Goal: Task Accomplishment & Management: Use online tool/utility

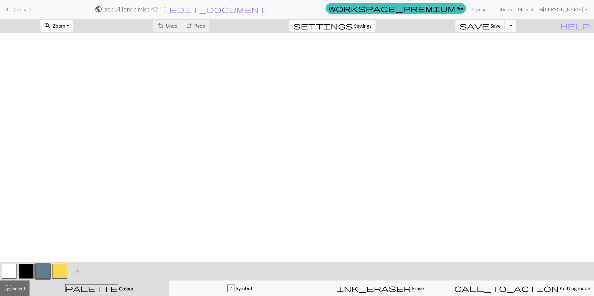
scroll to position [630, 0]
click at [73, 24] on button "zoom_in Zoom Zoom" at bounding box center [56, 26] width 33 height 12
click at [69, 82] on button "100%" at bounding box center [64, 85] width 49 height 10
click at [501, 24] on span "Save" at bounding box center [496, 26] width 10 height 6
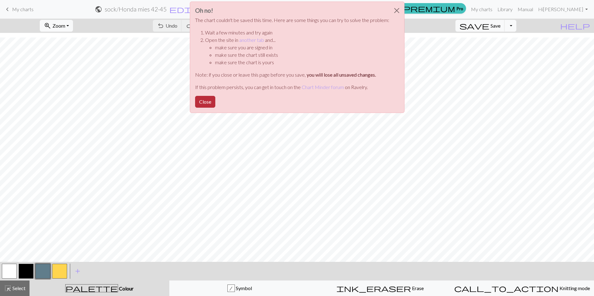
click at [202, 103] on button "Close" at bounding box center [205, 102] width 20 height 12
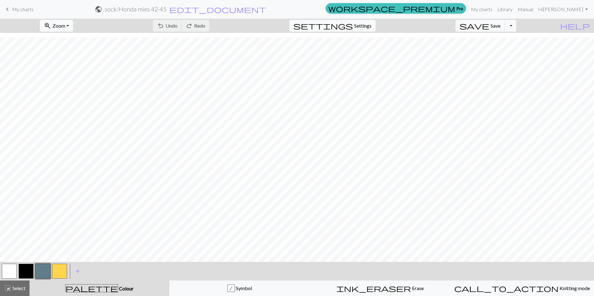
click at [73, 24] on button "zoom_in Zoom Zoom" at bounding box center [56, 26] width 33 height 12
click at [80, 76] on button "50%" at bounding box center [64, 75] width 49 height 10
click at [73, 25] on button "zoom_in Zoom Zoom" at bounding box center [56, 26] width 33 height 12
click at [65, 85] on button "100%" at bounding box center [64, 85] width 49 height 10
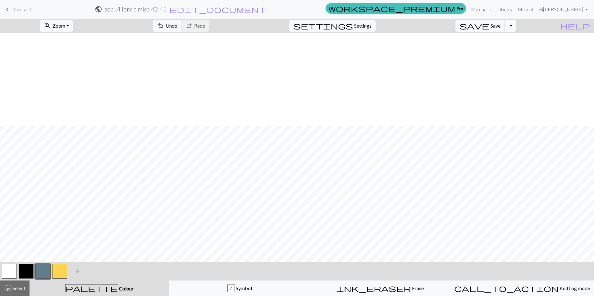
scroll to position [506, 0]
click at [8, 272] on button "button" at bounding box center [9, 271] width 15 height 15
drag, startPoint x: 45, startPoint y: 269, endPoint x: 51, endPoint y: 268, distance: 5.6
click at [45, 269] on button "button" at bounding box center [42, 271] width 15 height 15
click at [15, 269] on button "button" at bounding box center [9, 271] width 15 height 15
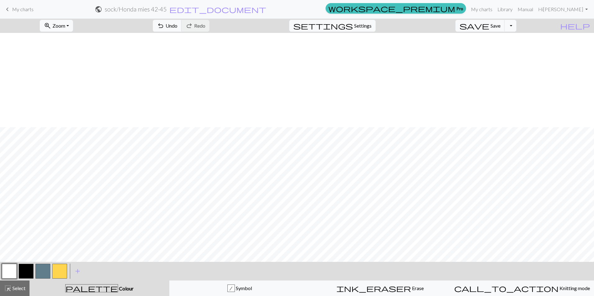
scroll to position [630, 0]
click at [40, 269] on button "button" at bounding box center [42, 271] width 15 height 15
click at [19, 269] on button "button" at bounding box center [26, 271] width 15 height 15
click at [14, 269] on button "button" at bounding box center [9, 271] width 15 height 15
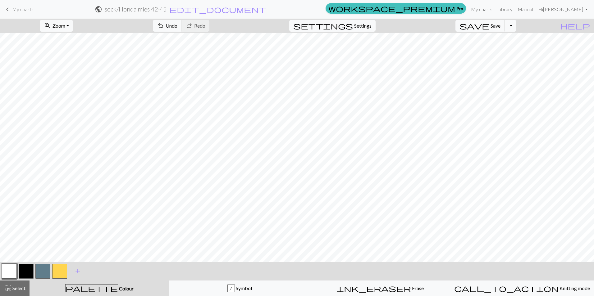
click at [45, 273] on button "button" at bounding box center [42, 271] width 15 height 15
click at [5, 269] on button "button" at bounding box center [9, 271] width 15 height 15
drag, startPoint x: 38, startPoint y: 268, endPoint x: 42, endPoint y: 262, distance: 7.6
click at [38, 268] on button "button" at bounding box center [42, 271] width 15 height 15
click at [13, 272] on button "button" at bounding box center [9, 271] width 15 height 15
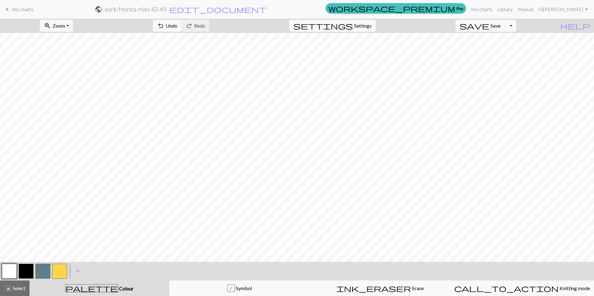
click at [46, 269] on button "button" at bounding box center [42, 271] width 15 height 15
click at [9, 269] on button "button" at bounding box center [9, 271] width 15 height 15
click at [41, 272] on button "button" at bounding box center [42, 271] width 15 height 15
click at [7, 271] on button "button" at bounding box center [9, 271] width 15 height 15
click at [40, 269] on button "button" at bounding box center [42, 271] width 15 height 15
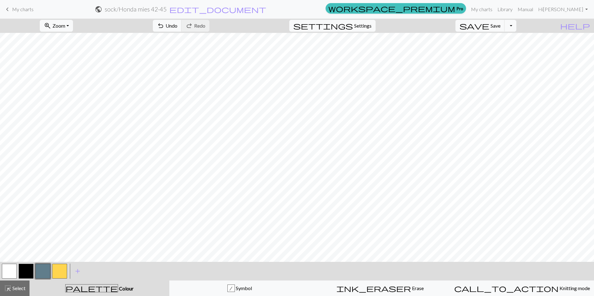
click at [13, 270] on button "button" at bounding box center [9, 271] width 15 height 15
click at [73, 25] on button "zoom_in Zoom Zoom" at bounding box center [56, 26] width 33 height 12
click at [65, 72] on button "50%" at bounding box center [64, 75] width 49 height 10
click at [73, 25] on button "zoom_in Zoom Zoom" at bounding box center [56, 26] width 33 height 12
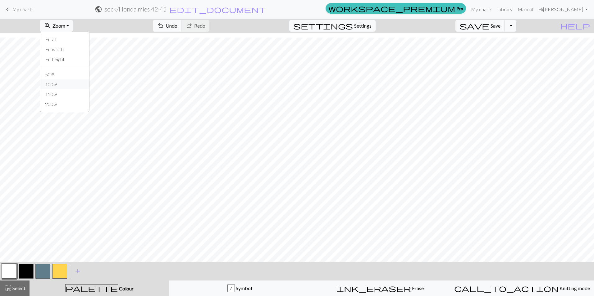
click at [70, 85] on button "100%" at bounding box center [64, 85] width 49 height 10
click at [501, 27] on span "Save" at bounding box center [496, 26] width 10 height 6
drag, startPoint x: 48, startPoint y: 270, endPoint x: 52, endPoint y: 269, distance: 3.8
click at [48, 270] on button "button" at bounding box center [42, 271] width 15 height 15
click at [13, 273] on button "button" at bounding box center [9, 271] width 15 height 15
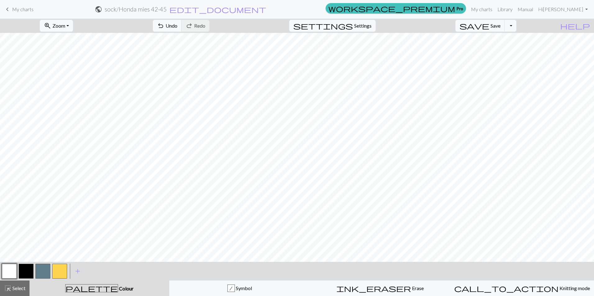
click at [42, 273] on button "button" at bounding box center [42, 271] width 15 height 15
click at [11, 271] on button "button" at bounding box center [9, 271] width 15 height 15
click at [43, 274] on button "button" at bounding box center [42, 271] width 15 height 15
click at [10, 275] on button "button" at bounding box center [9, 271] width 15 height 15
click at [46, 273] on button "button" at bounding box center [42, 271] width 15 height 15
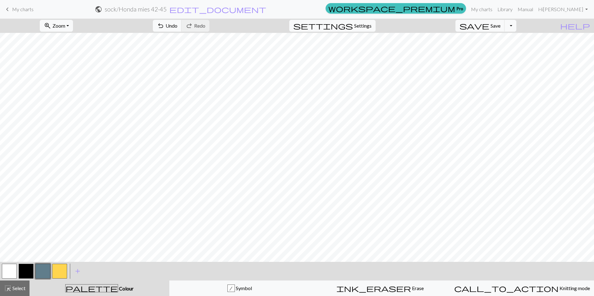
click at [5, 273] on button "button" at bounding box center [9, 271] width 15 height 15
click at [39, 274] on button "button" at bounding box center [42, 271] width 15 height 15
click at [12, 268] on button "button" at bounding box center [9, 271] width 15 height 15
click at [47, 270] on button "button" at bounding box center [42, 271] width 15 height 15
click at [73, 24] on button "zoom_in Zoom Zoom" at bounding box center [56, 26] width 33 height 12
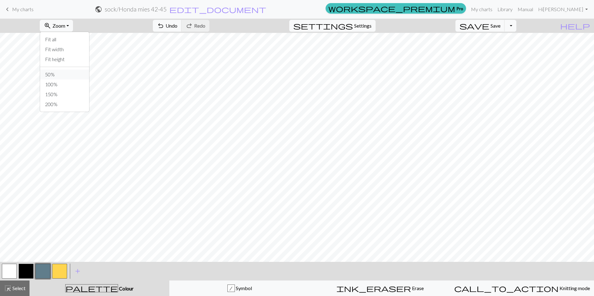
click at [67, 71] on button "50%" at bounding box center [64, 75] width 49 height 10
click at [73, 27] on button "zoom_in Zoom Zoom" at bounding box center [56, 26] width 33 height 12
click at [68, 85] on button "100%" at bounding box center [64, 85] width 49 height 10
drag, startPoint x: 504, startPoint y: 25, endPoint x: 502, endPoint y: 28, distance: 3.9
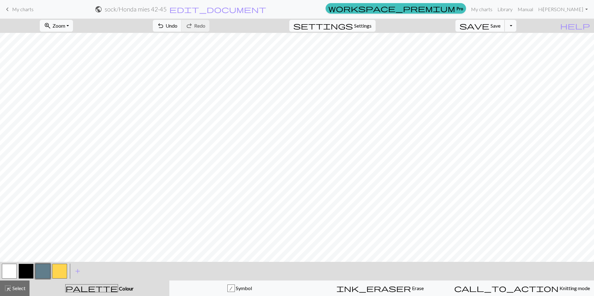
click at [501, 28] on span "Save" at bounding box center [496, 26] width 10 height 6
click at [45, 268] on button "button" at bounding box center [42, 271] width 15 height 15
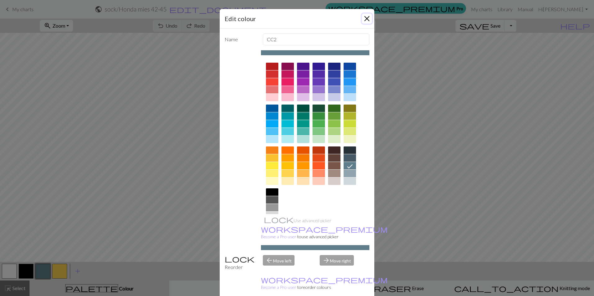
click at [364, 18] on button "Close" at bounding box center [367, 19] width 10 height 10
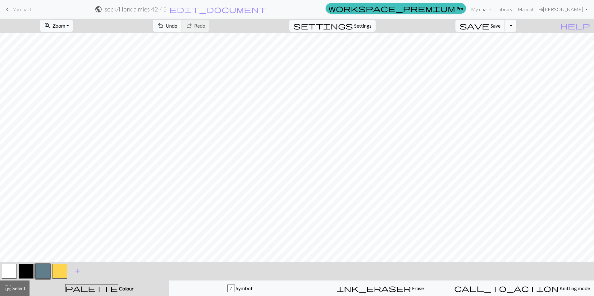
drag, startPoint x: 9, startPoint y: 271, endPoint x: 15, endPoint y: 265, distance: 7.9
click at [9, 271] on button "button" at bounding box center [9, 271] width 15 height 15
click at [39, 273] on button "button" at bounding box center [42, 271] width 15 height 15
click at [16, 271] on button "button" at bounding box center [9, 271] width 15 height 15
click at [46, 272] on button "button" at bounding box center [42, 271] width 15 height 15
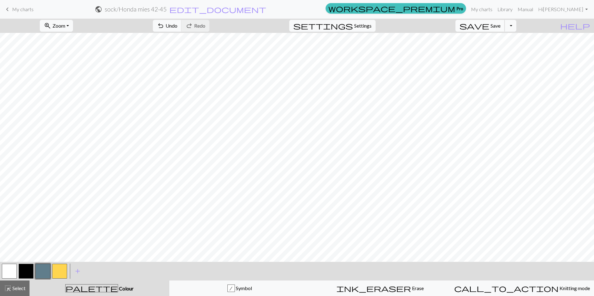
click at [489, 25] on span "save" at bounding box center [475, 25] width 30 height 9
drag, startPoint x: 11, startPoint y: 274, endPoint x: 19, endPoint y: 265, distance: 11.5
click at [11, 274] on button "button" at bounding box center [9, 271] width 15 height 15
click at [44, 266] on button "button" at bounding box center [42, 271] width 15 height 15
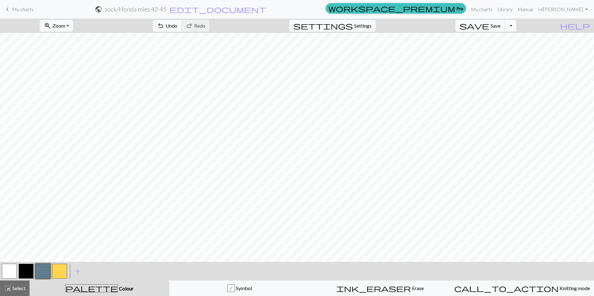
drag, startPoint x: 13, startPoint y: 269, endPoint x: 17, endPoint y: 262, distance: 8.2
click at [13, 269] on button "button" at bounding box center [9, 271] width 15 height 15
click at [41, 274] on button "button" at bounding box center [42, 271] width 15 height 15
drag, startPoint x: 5, startPoint y: 274, endPoint x: 11, endPoint y: 272, distance: 6.7
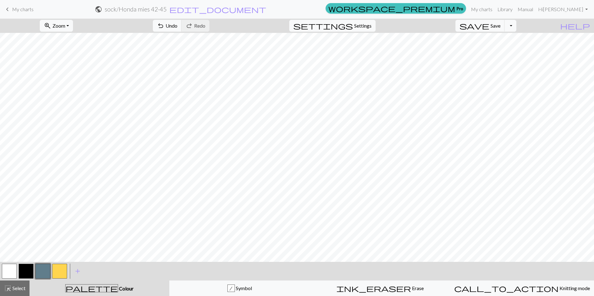
click at [5, 274] on button "button" at bounding box center [9, 271] width 15 height 15
drag, startPoint x: 46, startPoint y: 274, endPoint x: 83, endPoint y: 261, distance: 39.8
click at [46, 274] on button "button" at bounding box center [42, 271] width 15 height 15
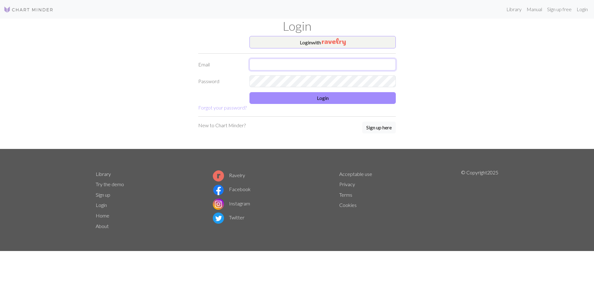
click at [327, 67] on input "text" at bounding box center [323, 65] width 146 height 12
type input "maris.rouvali@gmail.com"
click at [338, 96] on button "Login" at bounding box center [323, 98] width 146 height 12
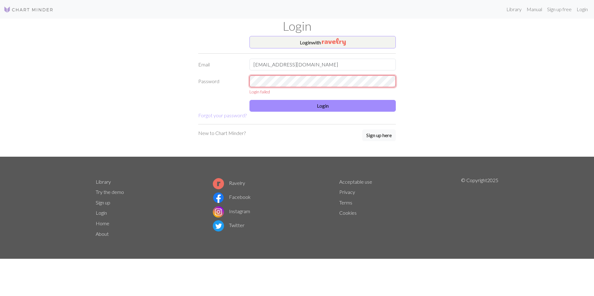
click at [180, 84] on div "Login with Email maris.rouvali@gmail.com Password Login failed Login Forgot you…" at bounding box center [297, 96] width 410 height 121
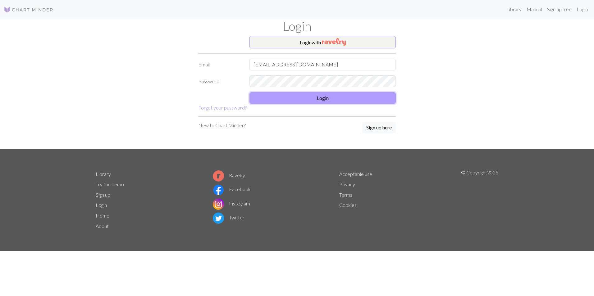
click at [278, 96] on button "Login" at bounding box center [323, 98] width 146 height 12
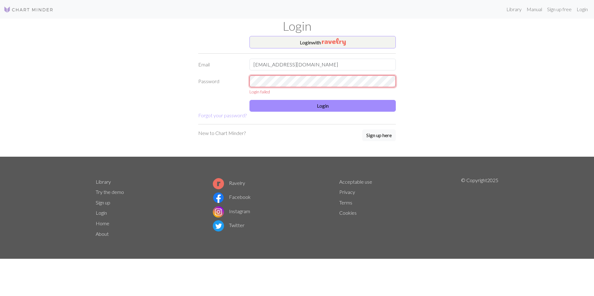
click at [198, 81] on div "Password Login failed" at bounding box center [297, 86] width 205 height 20
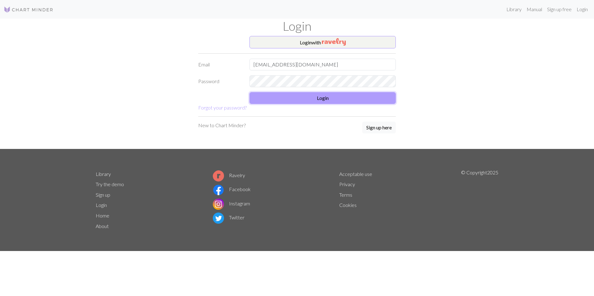
click at [289, 95] on button "Login" at bounding box center [323, 98] width 146 height 12
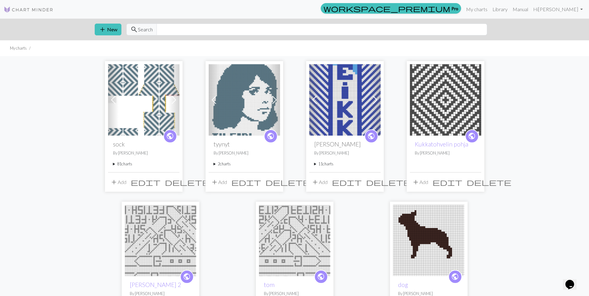
click at [126, 165] on summary "81 charts" at bounding box center [144, 164] width 62 height 6
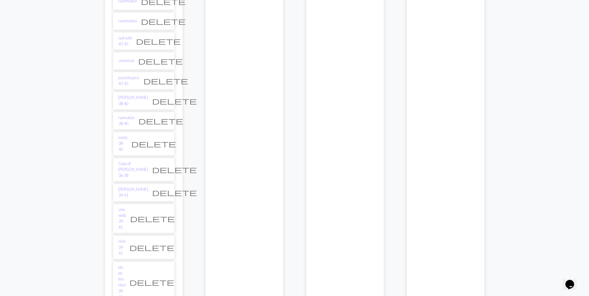
scroll to position [1274, 0]
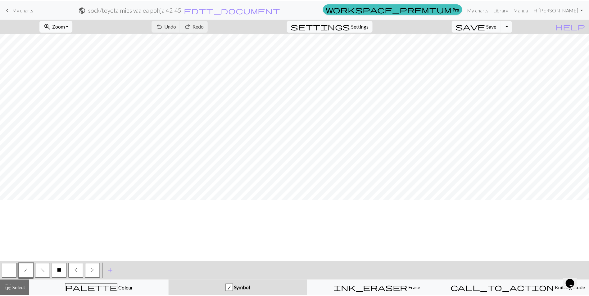
scroll to position [186, 0]
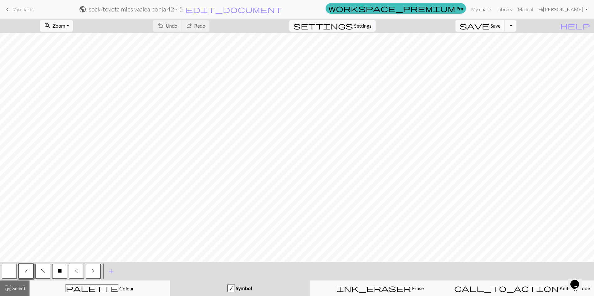
click at [7, 12] on span "keyboard_arrow_left" at bounding box center [7, 9] width 7 height 9
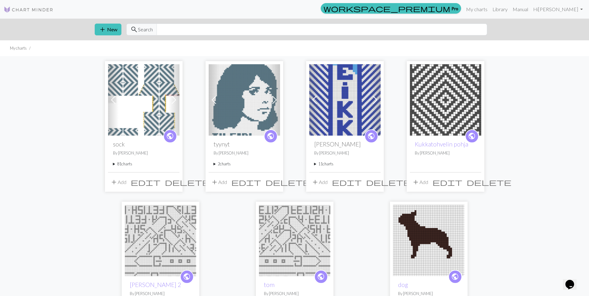
click at [117, 164] on summary "81 charts" at bounding box center [144, 164] width 62 height 6
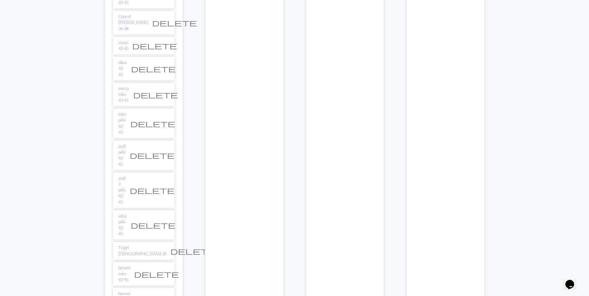
scroll to position [1429, 0]
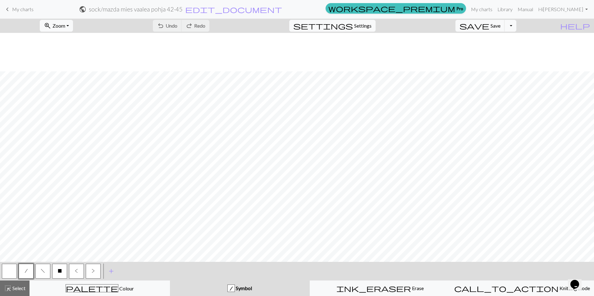
scroll to position [249, 0]
click at [27, 11] on span "My charts" at bounding box center [22, 9] width 21 height 6
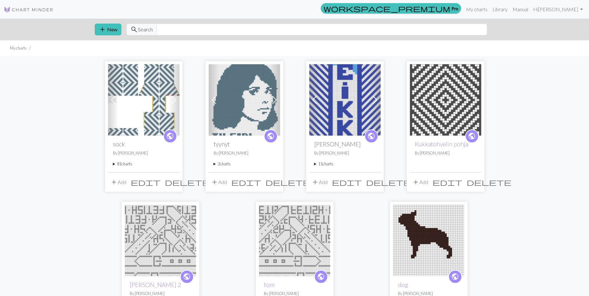
drag, startPoint x: 126, startPoint y: 163, endPoint x: 113, endPoint y: 162, distance: 12.8
click at [113, 162] on summary "81 charts" at bounding box center [144, 164] width 62 height 6
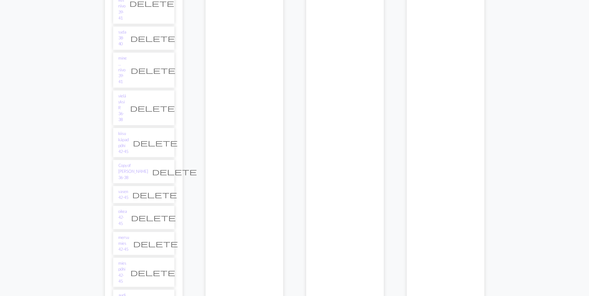
scroll to position [1274, 0]
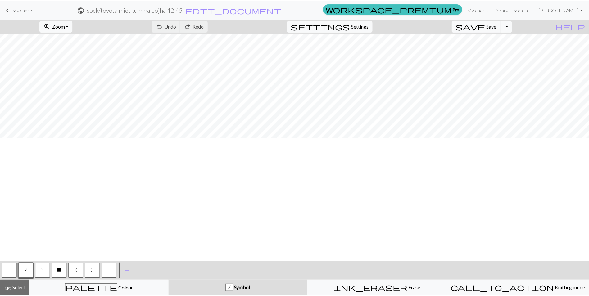
scroll to position [186, 0]
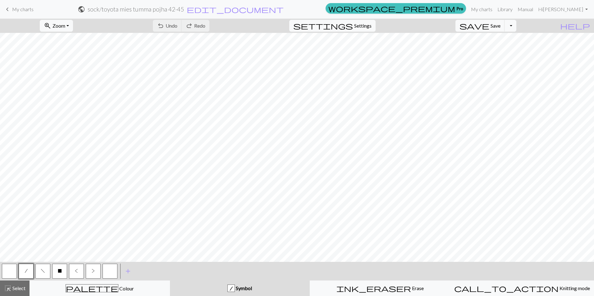
click at [29, 11] on span "My charts" at bounding box center [22, 9] width 21 height 6
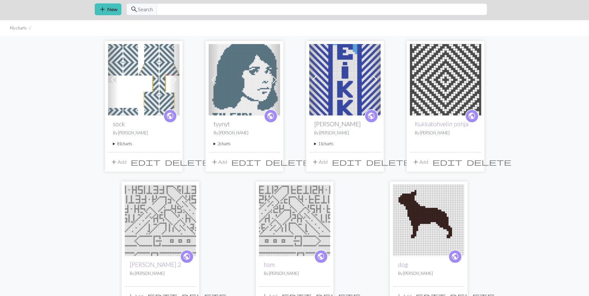
scroll to position [31, 0]
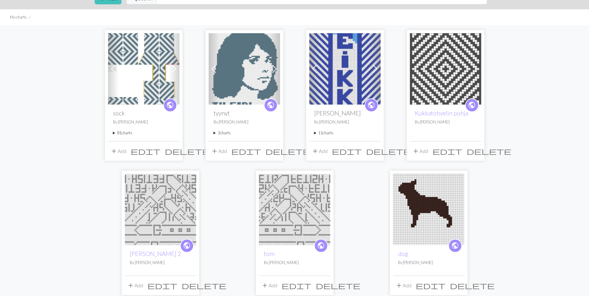
click at [121, 133] on summary "81 charts" at bounding box center [144, 133] width 62 height 6
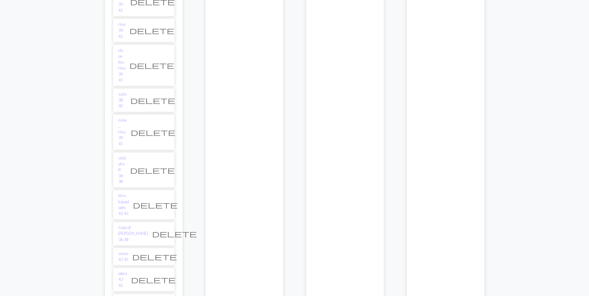
scroll to position [1243, 0]
